Goal: Navigation & Orientation: Find specific page/section

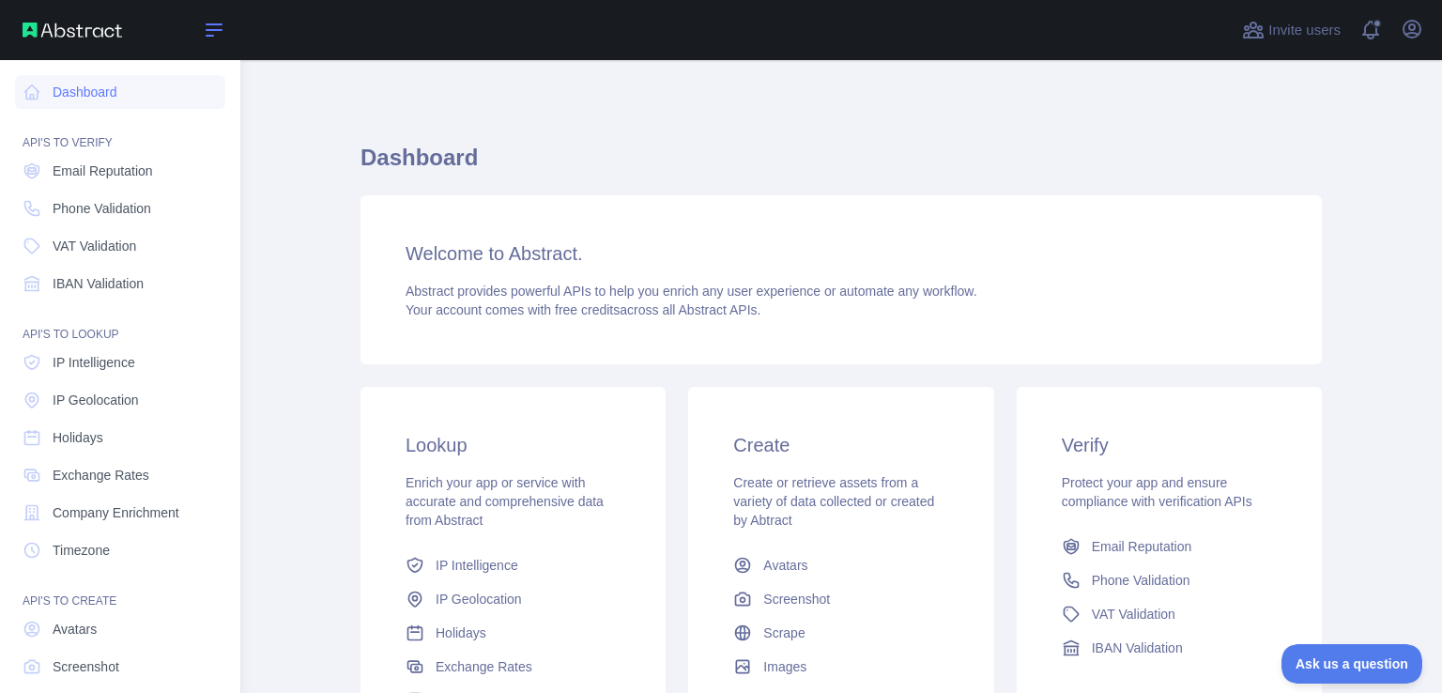
click at [210, 28] on icon at bounding box center [214, 30] width 23 height 23
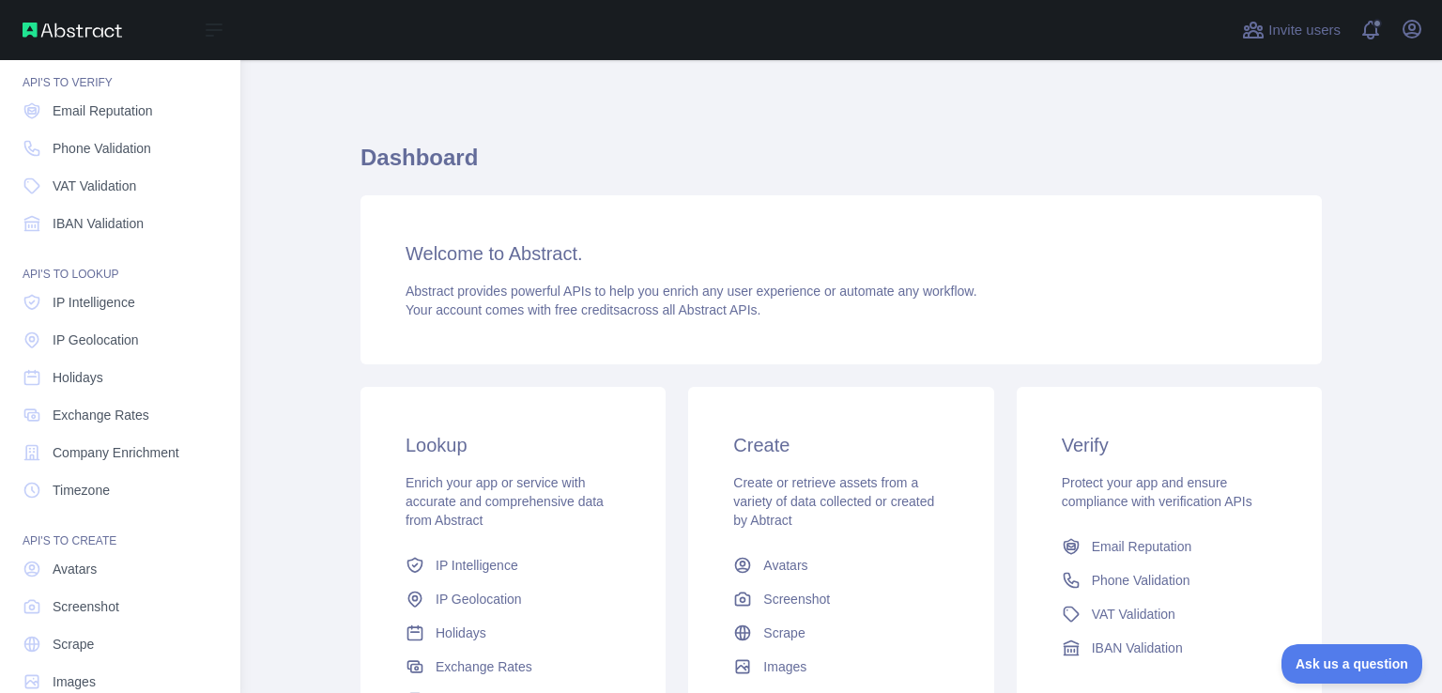
scroll to position [96, 0]
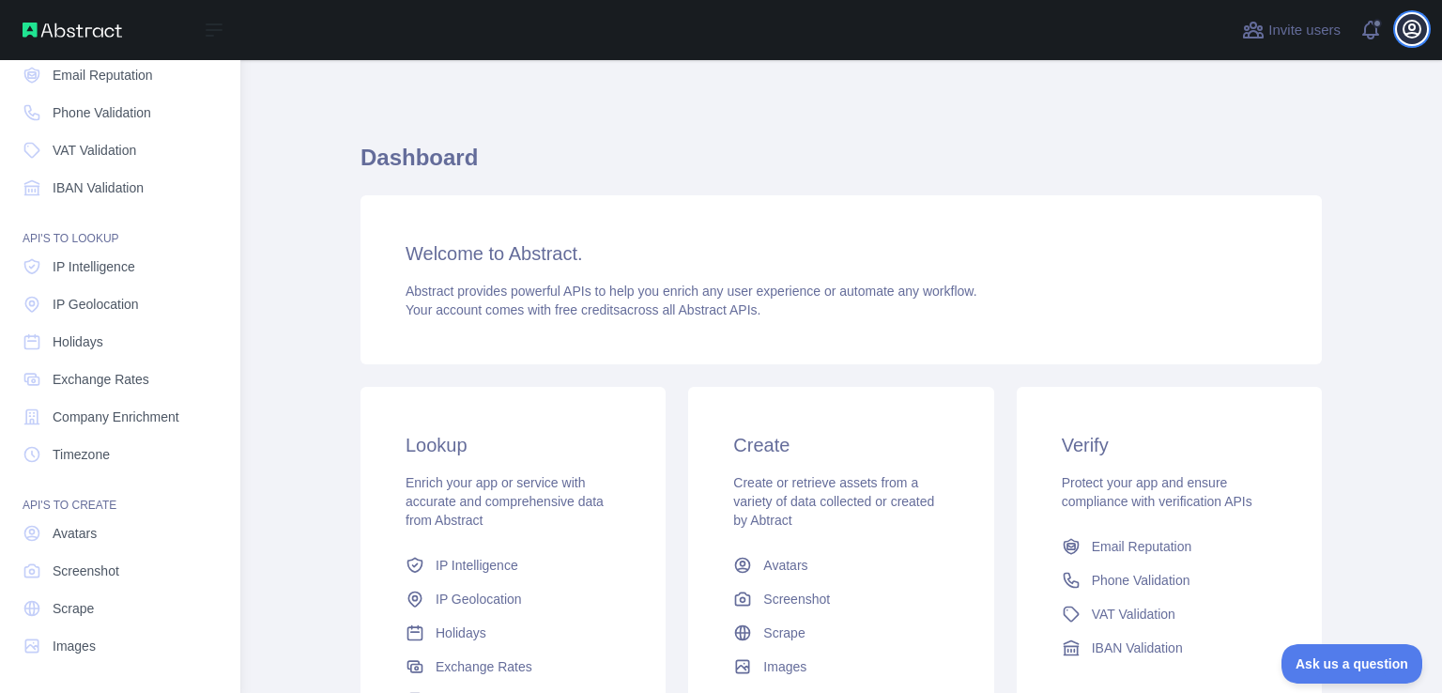
click at [1420, 27] on icon "button" at bounding box center [1411, 29] width 17 height 17
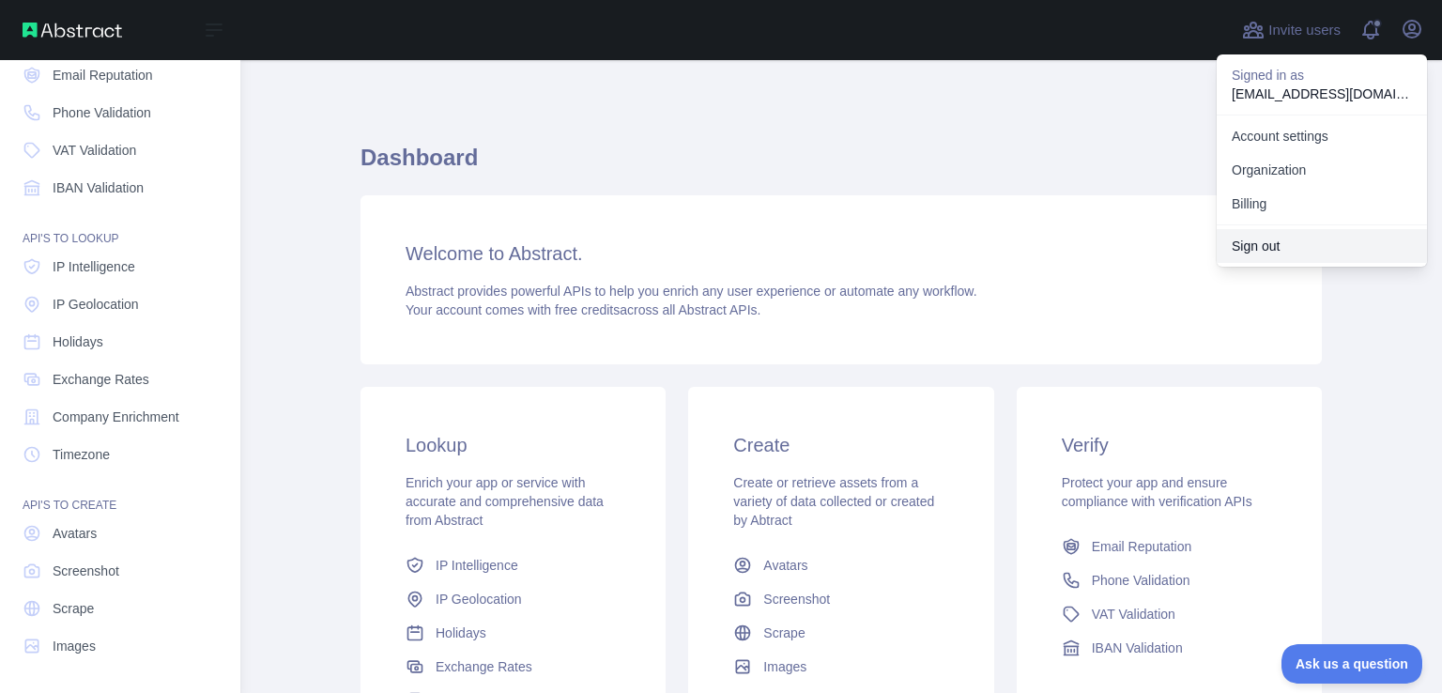
click at [1278, 245] on button "Sign out" at bounding box center [1322, 246] width 210 height 34
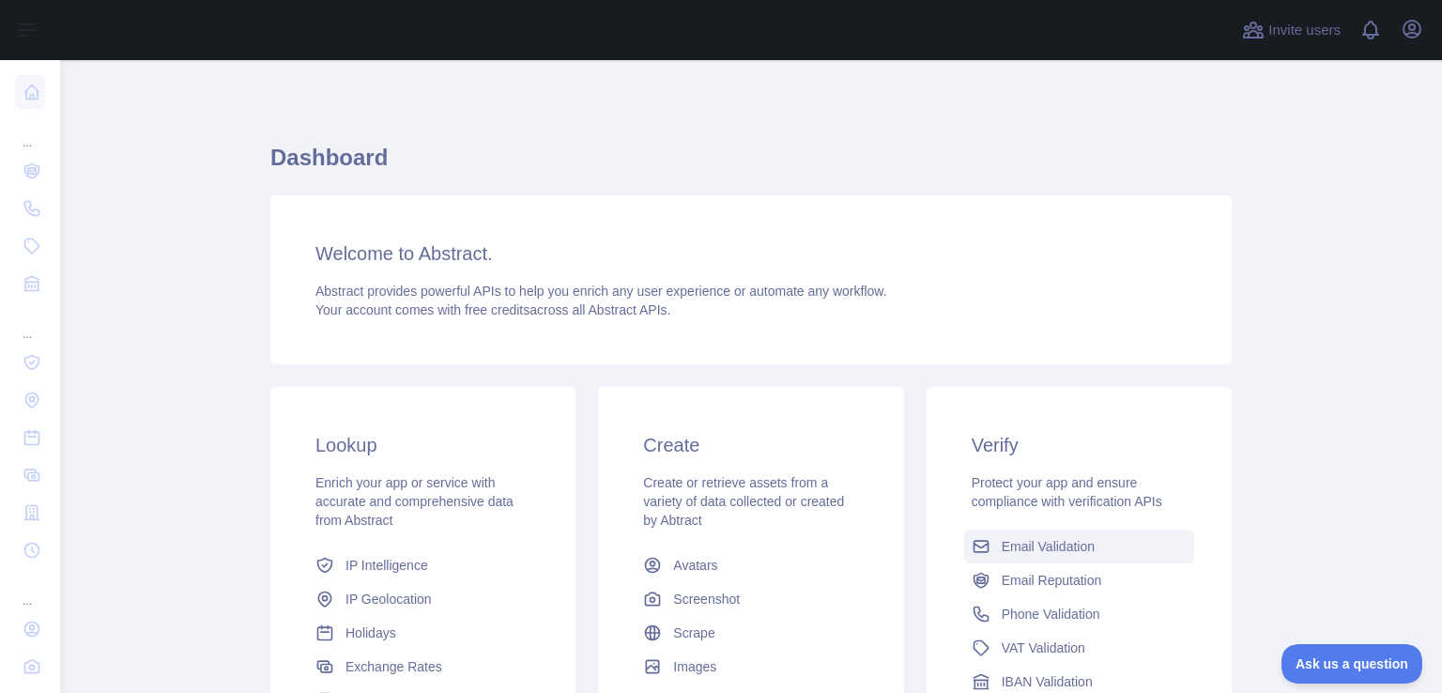
click at [1021, 551] on span "Email Validation" at bounding box center [1048, 546] width 93 height 19
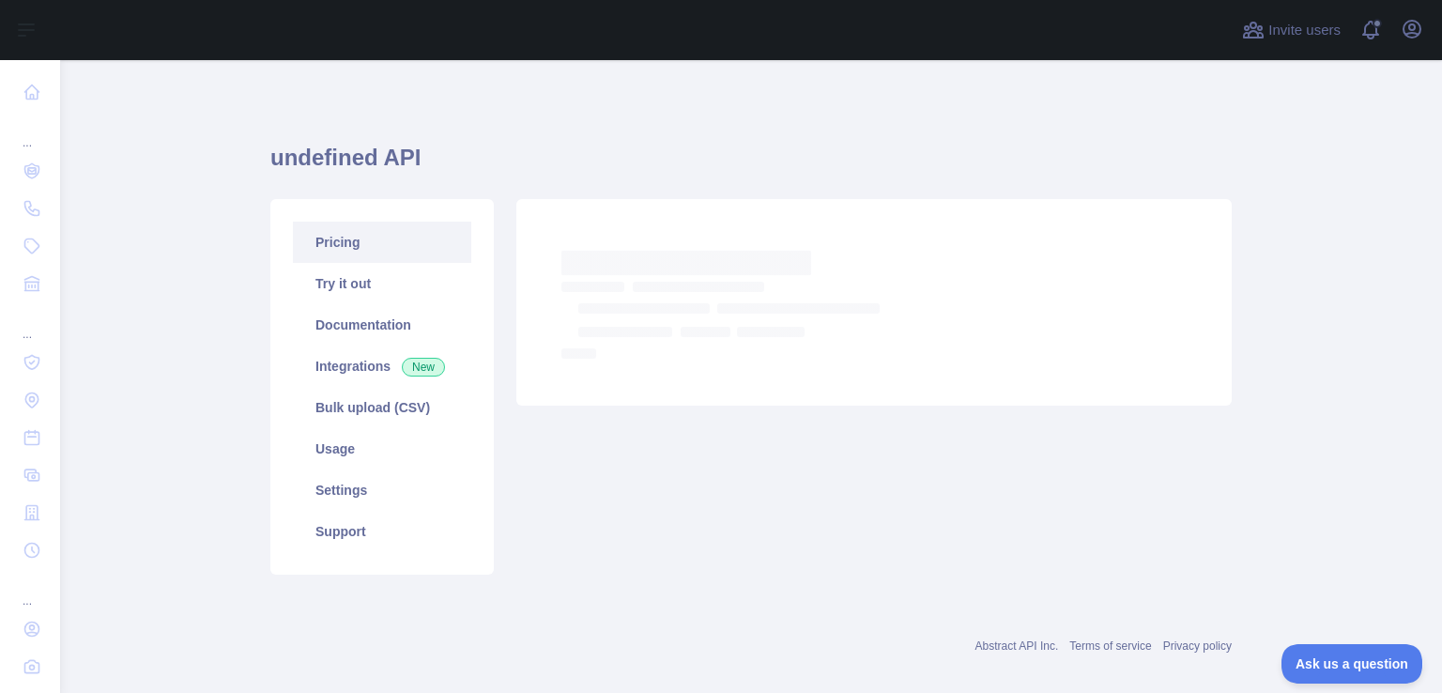
click at [325, 249] on link "Pricing" at bounding box center [382, 242] width 178 height 41
click at [386, 297] on link "Try it out" at bounding box center [382, 283] width 178 height 41
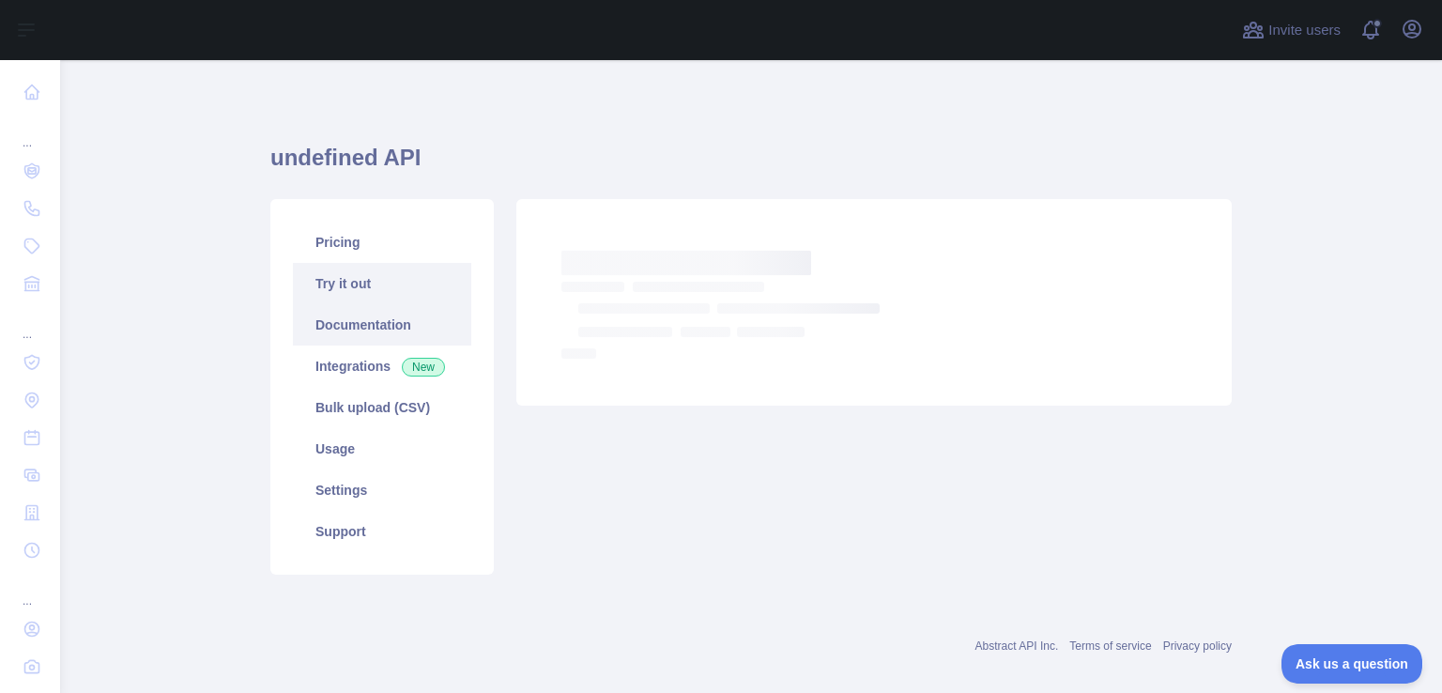
click at [360, 326] on link "Documentation" at bounding box center [382, 324] width 178 height 41
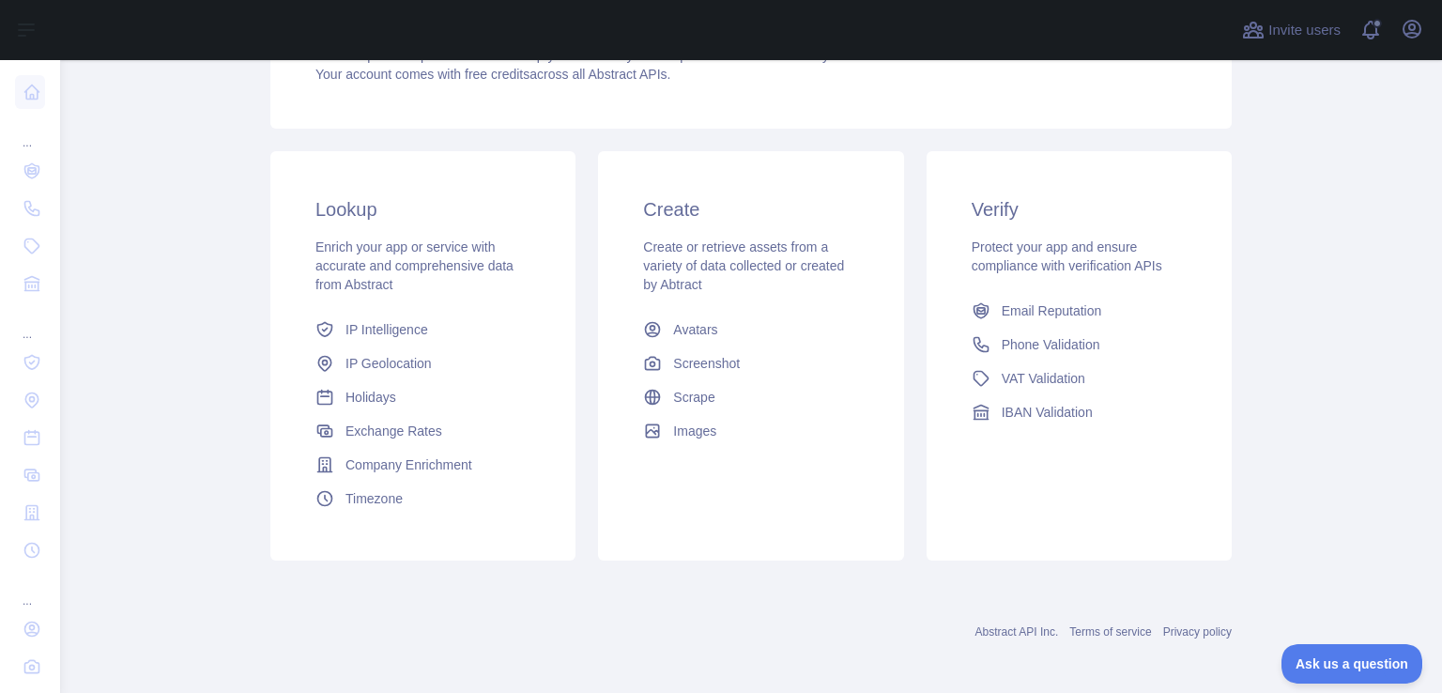
scroll to position [237, 0]
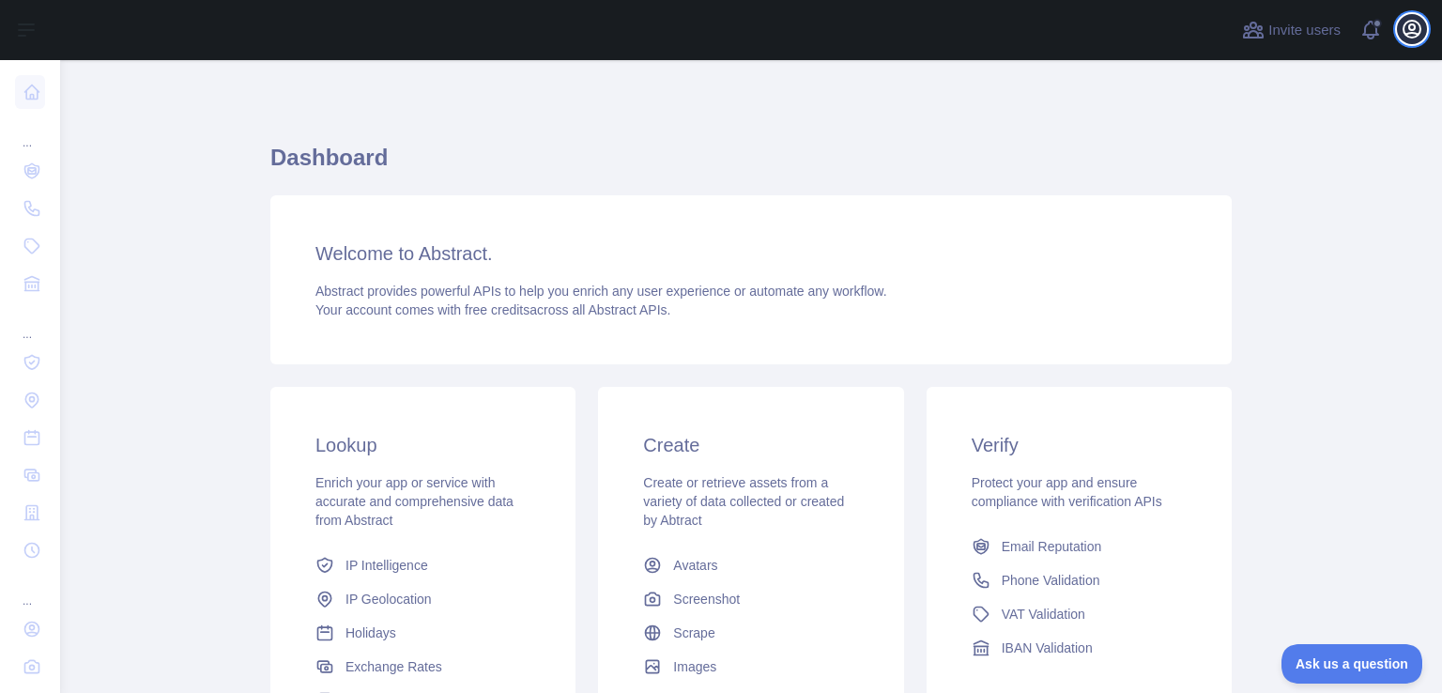
click at [1416, 41] on button "Open user menu" at bounding box center [1412, 29] width 30 height 30
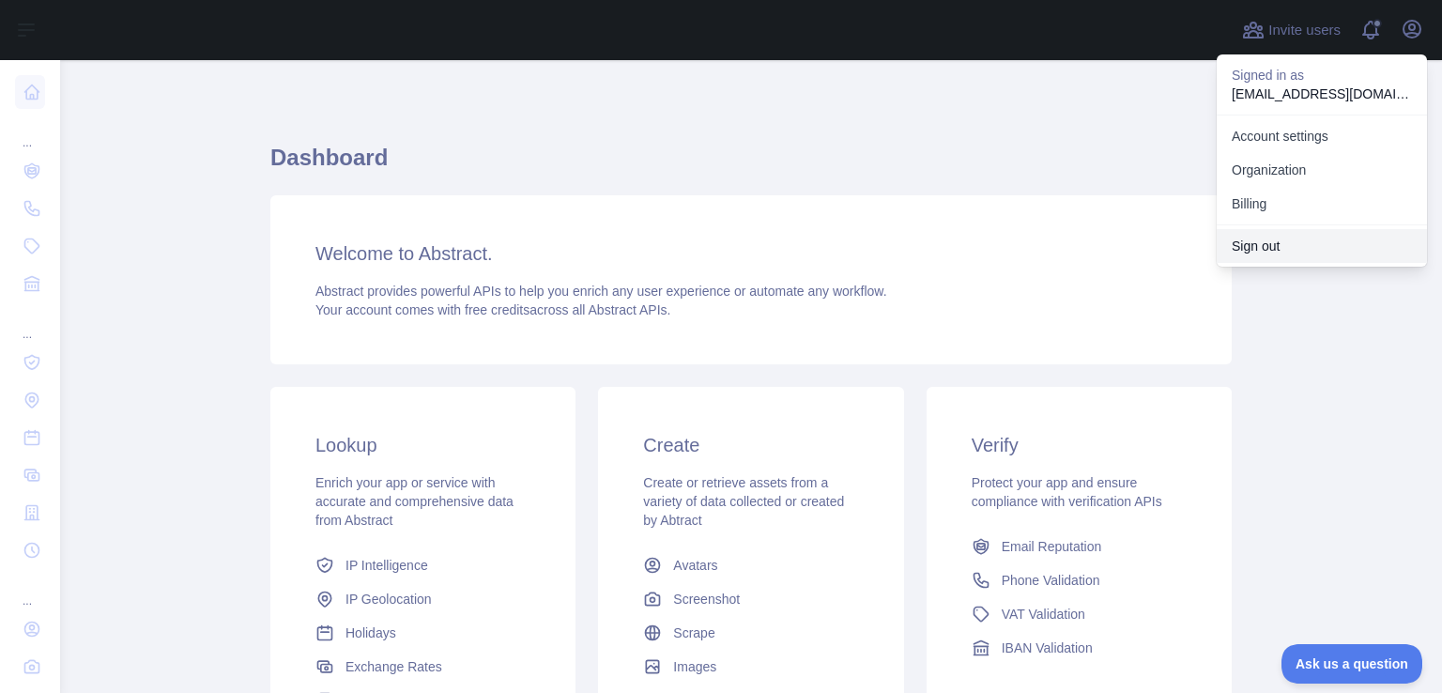
click at [1257, 251] on button "Sign out" at bounding box center [1322, 246] width 210 height 34
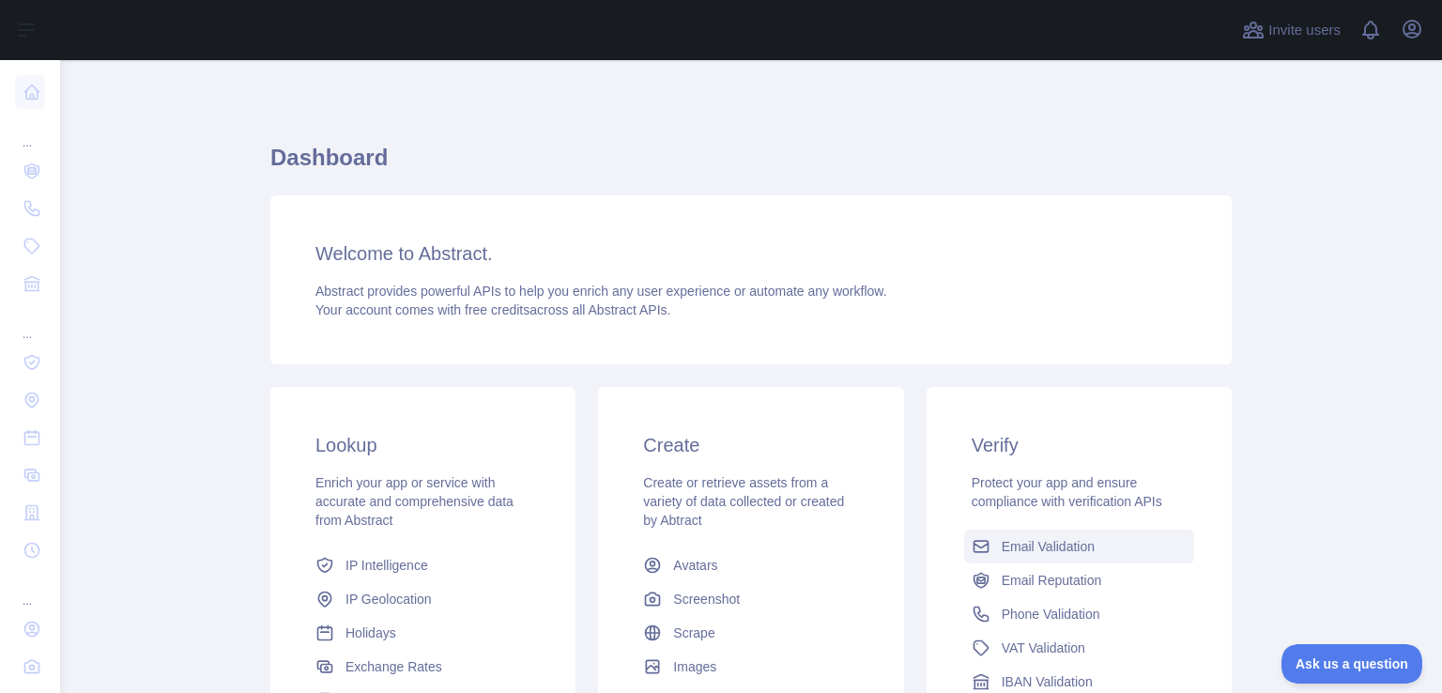
click at [1034, 550] on span "Email Validation" at bounding box center [1048, 546] width 93 height 19
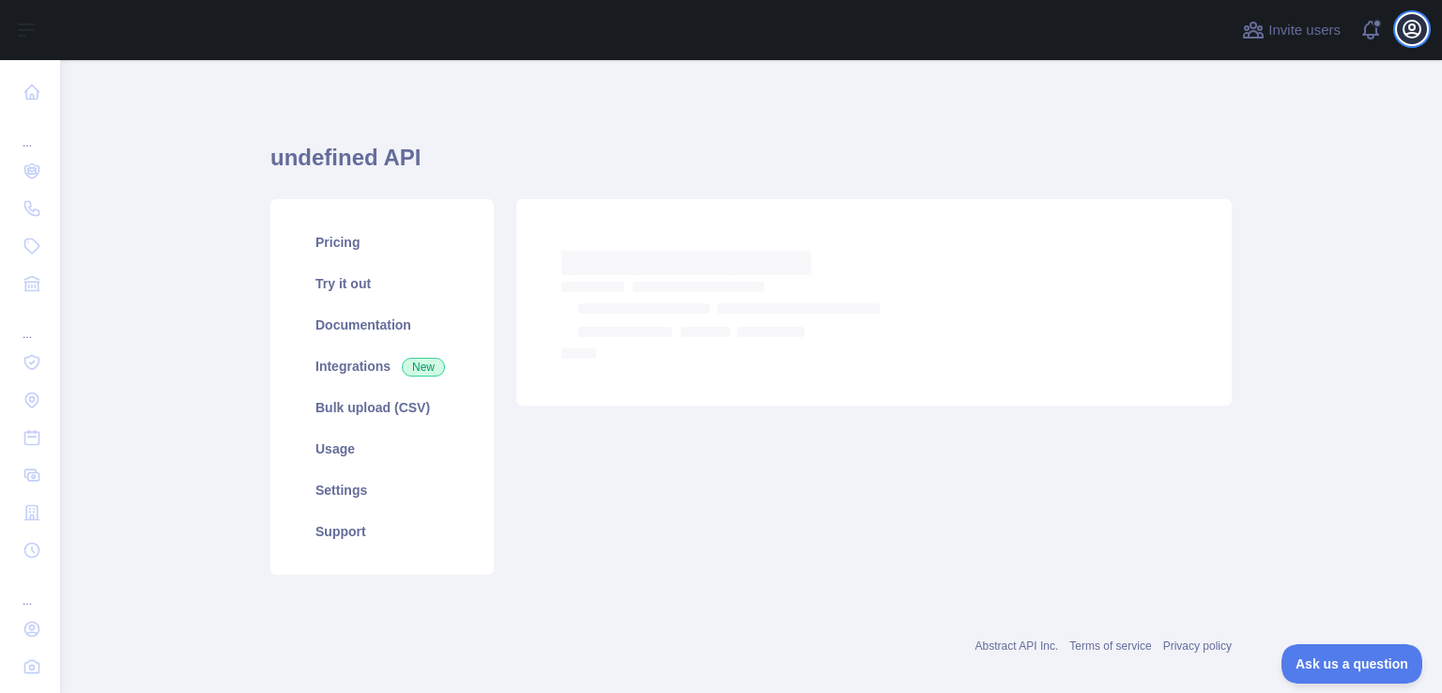
click at [1412, 35] on icon "button" at bounding box center [1412, 29] width 23 height 23
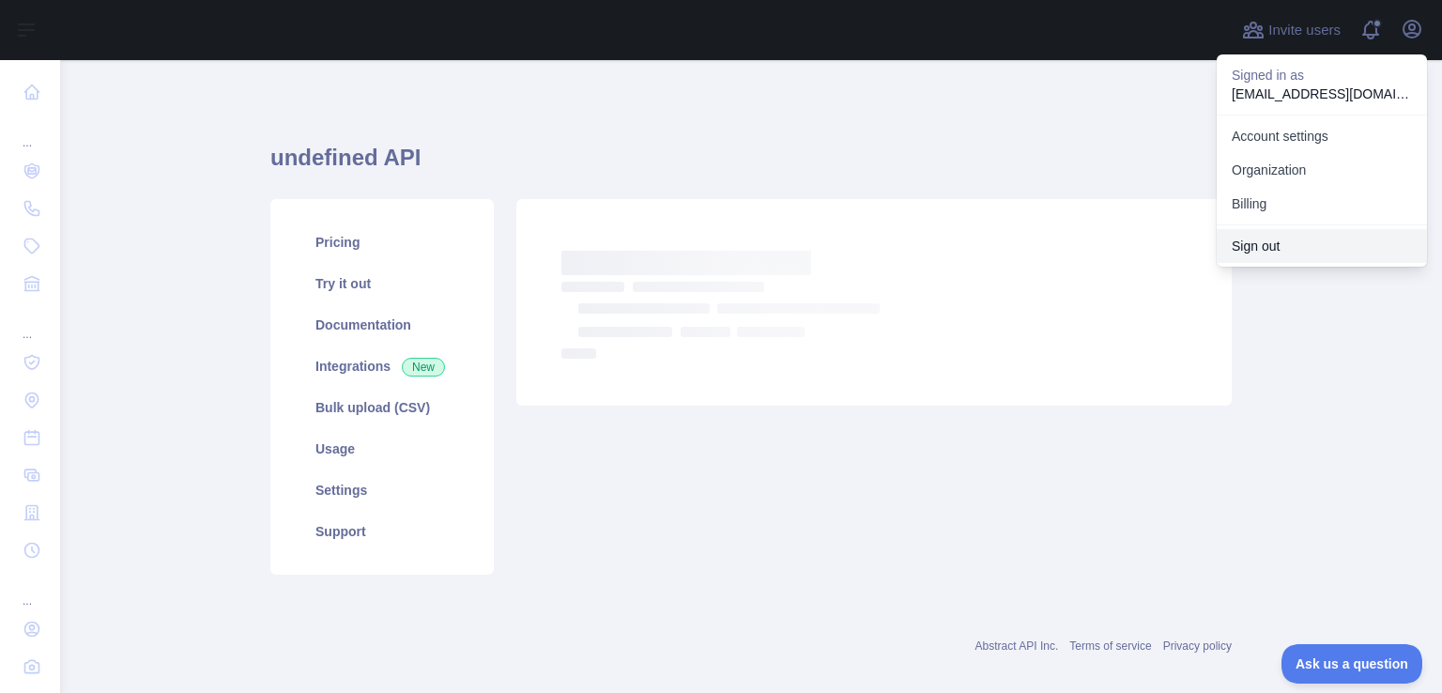
click at [1272, 236] on button "Sign out" at bounding box center [1322, 246] width 210 height 34
